Goal: Task Accomplishment & Management: Complete application form

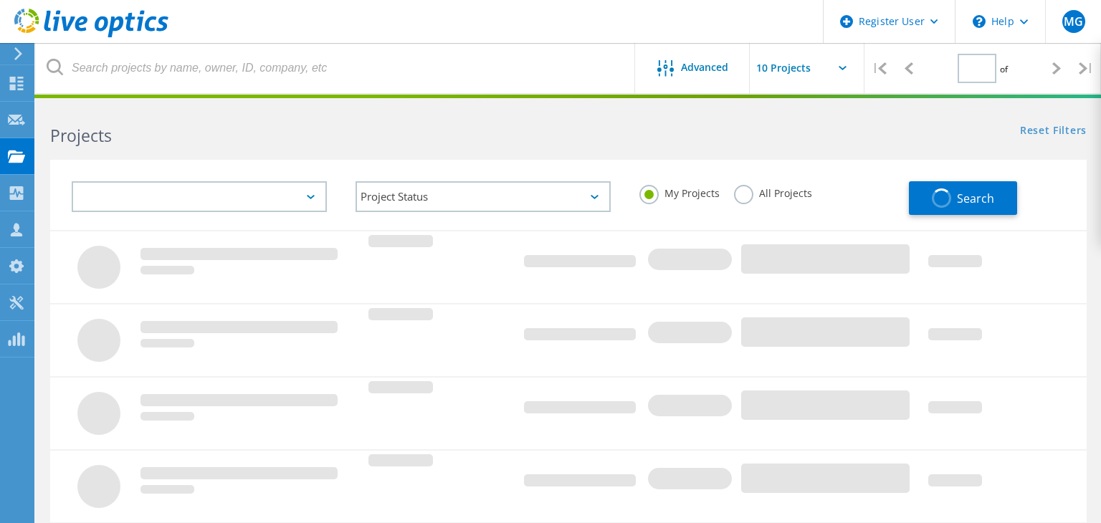
type input "1"
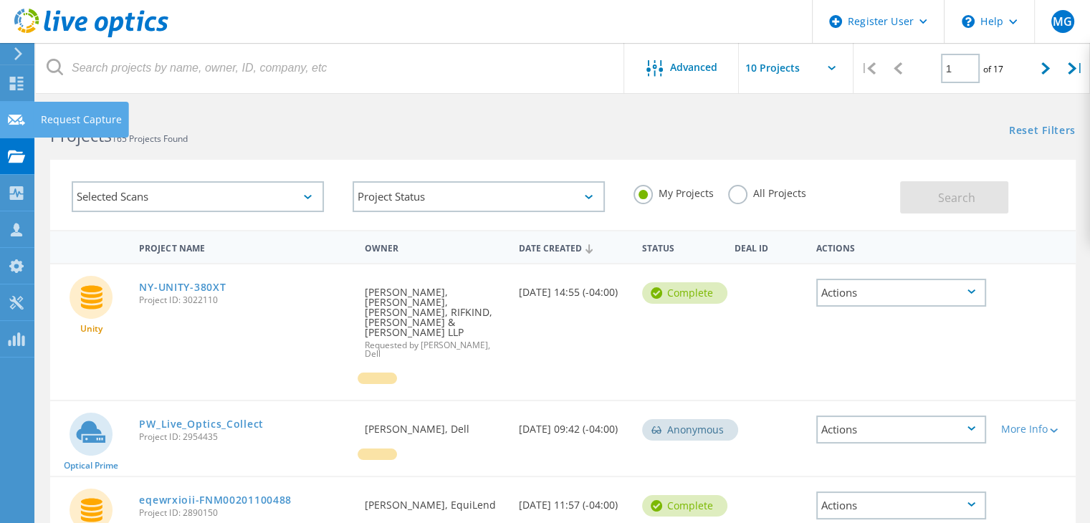
click at [24, 118] on icon at bounding box center [16, 120] width 17 height 14
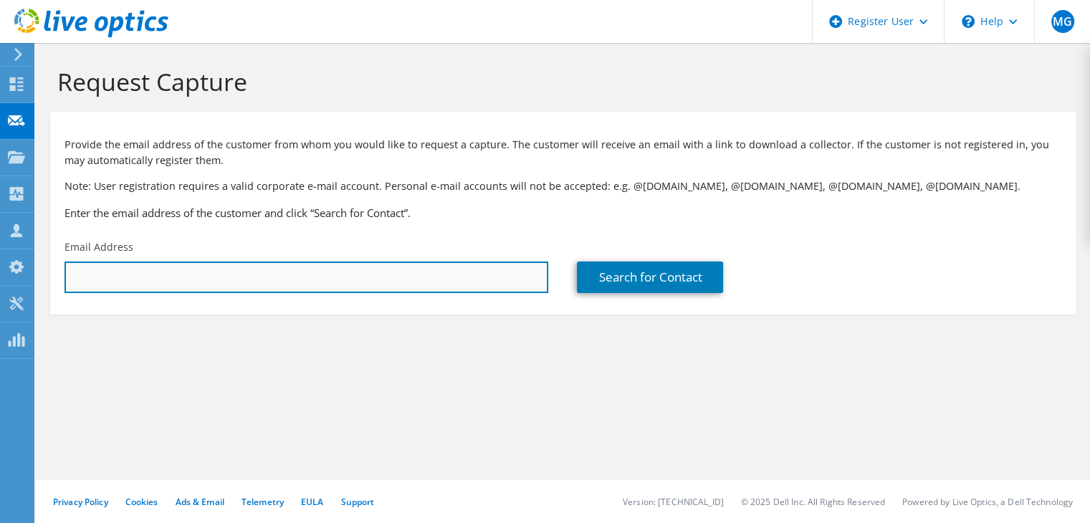
click at [309, 274] on input "text" at bounding box center [306, 278] width 484 height 32
click at [274, 279] on input "text" at bounding box center [306, 278] width 484 height 32
drag, startPoint x: 235, startPoint y: 276, endPoint x: 0, endPoint y: 259, distance: 235.6
click at [0, 259] on div "MG Dell User Michael Gonzalez Michael.Gonzalez2@dell.com Dell My Profile Log Ou…" at bounding box center [545, 261] width 1090 height 523
paste input "bryan.gauna@equilend.com"
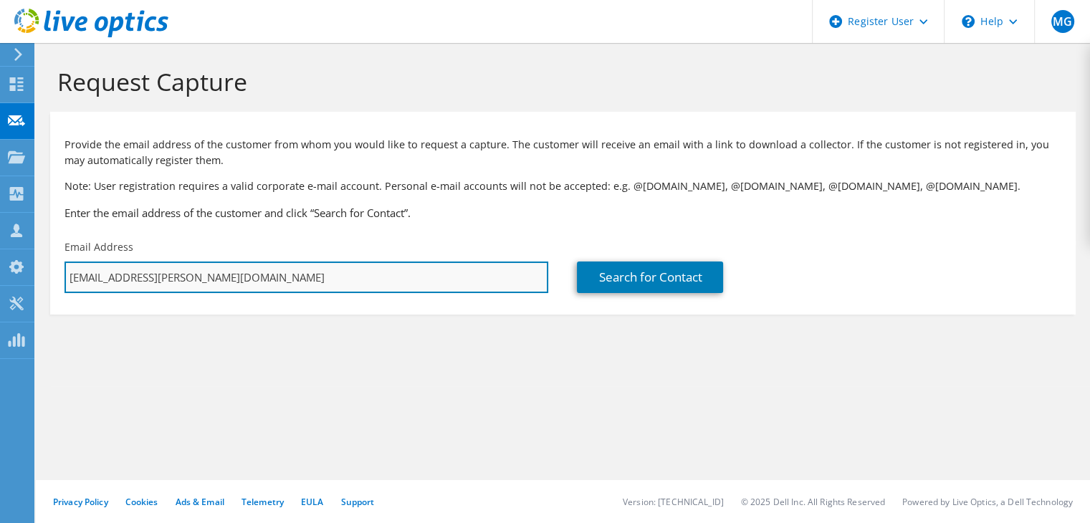
paste input "text"
type input "bryan.gauna@equilend.com"
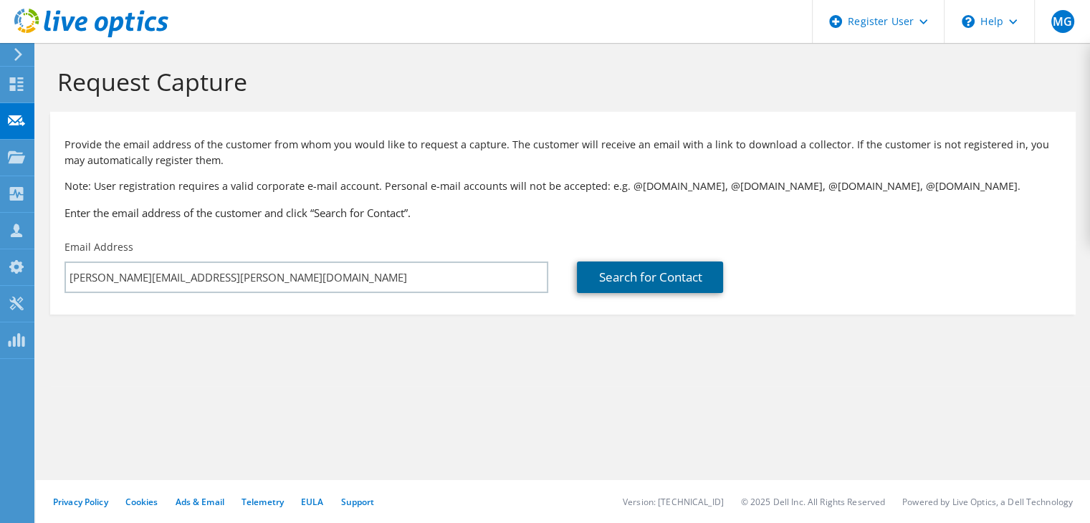
click at [634, 287] on link "Search for Contact" at bounding box center [650, 278] width 146 height 32
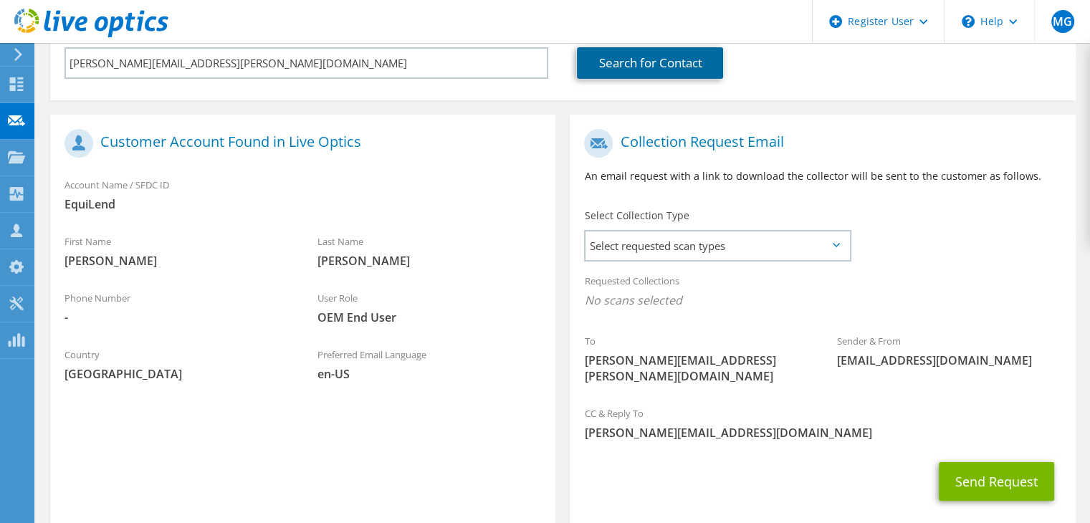
scroll to position [215, 0]
click at [837, 244] on icon at bounding box center [836, 244] width 7 height 4
click at [837, 249] on span "Select requested scan types" at bounding box center [717, 245] width 264 height 29
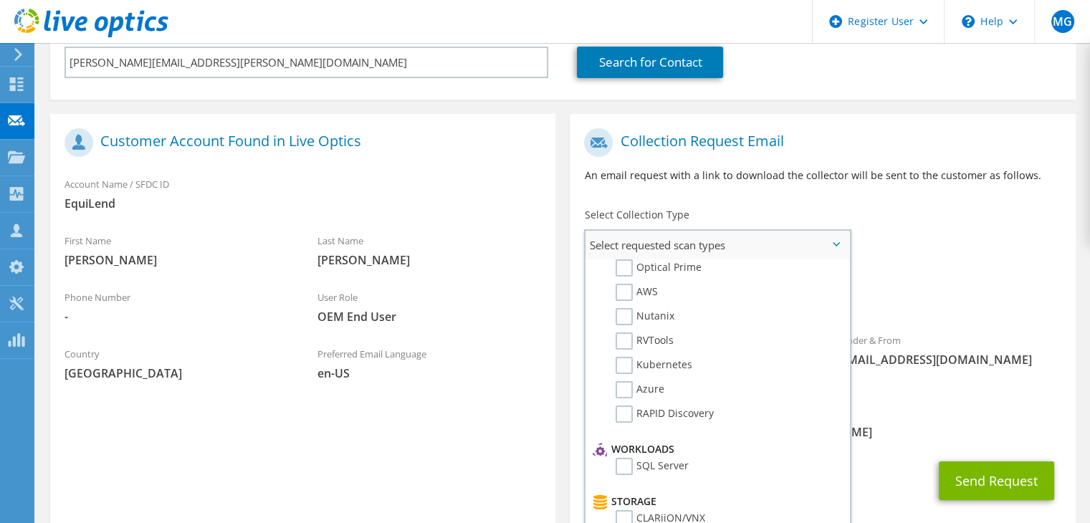
scroll to position [0, 0]
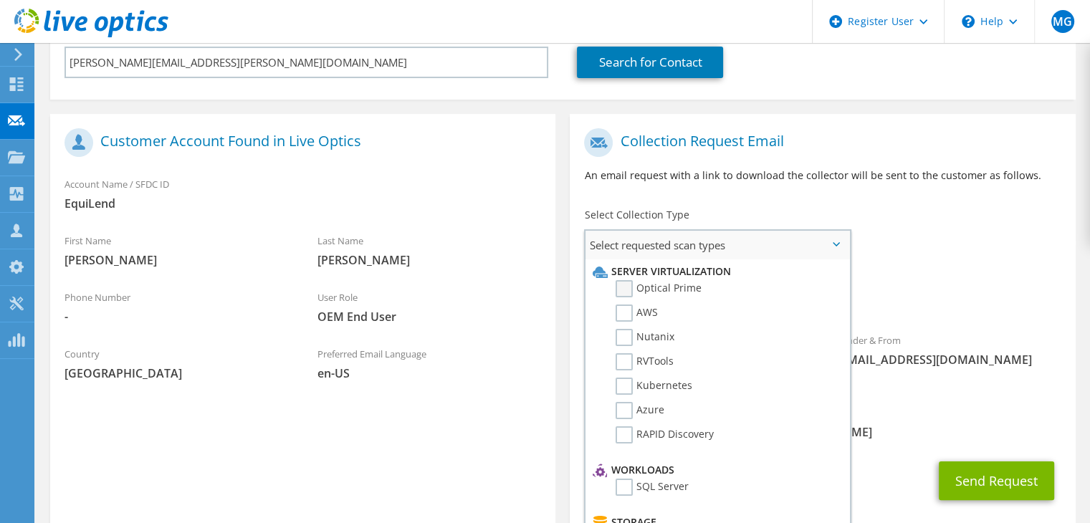
click at [626, 288] on label "Optical Prime" at bounding box center [659, 288] width 86 height 17
click at [0, 0] on input "Optical Prime" at bounding box center [0, 0] width 0 height 0
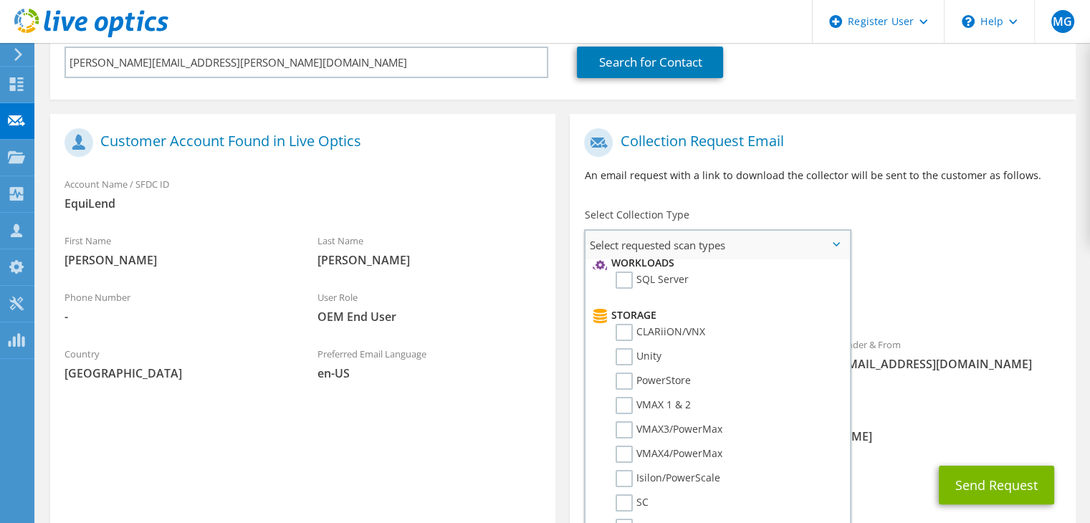
scroll to position [209, 0]
click at [628, 352] on label "Unity" at bounding box center [639, 354] width 46 height 17
click at [0, 0] on input "Unity" at bounding box center [0, 0] width 0 height 0
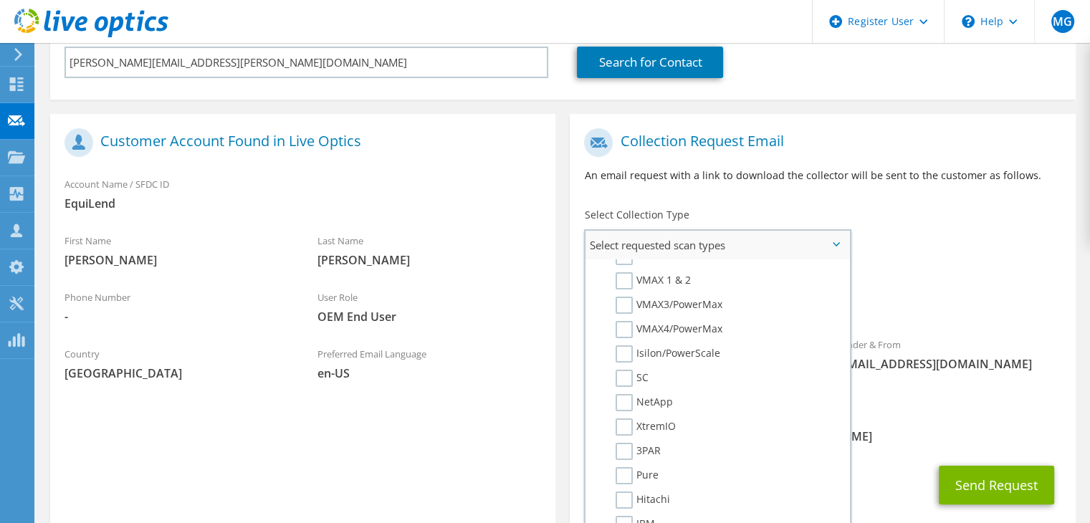
scroll to position [352, 0]
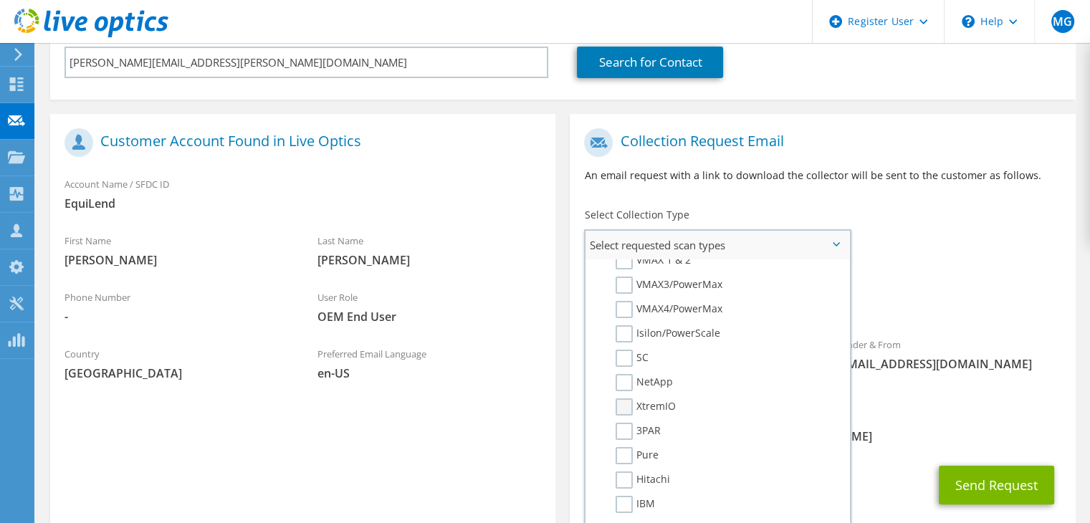
click at [630, 398] on label "XtremIO" at bounding box center [646, 406] width 60 height 17
click at [0, 0] on input "XtremIO" at bounding box center [0, 0] width 0 height 0
click at [626, 448] on label "Pure" at bounding box center [637, 455] width 43 height 17
click at [0, 0] on input "Pure" at bounding box center [0, 0] width 0 height 0
click at [1008, 429] on span "[PERSON_NAME][EMAIL_ADDRESS][DOMAIN_NAME]" at bounding box center [822, 437] width 477 height 16
